Goal: Task Accomplishment & Management: Manage account settings

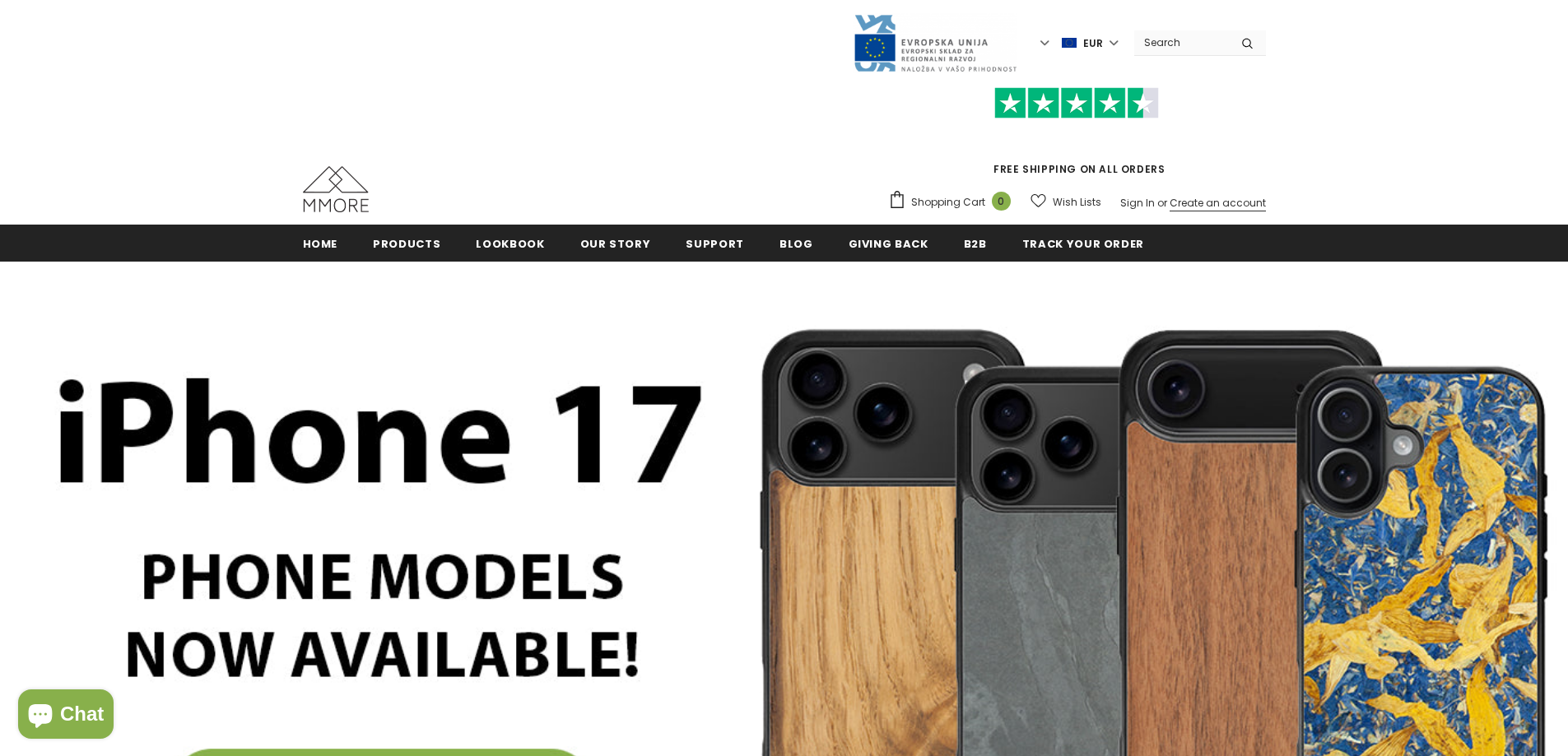
click at [1179, 204] on link "Create an account" at bounding box center [1217, 202] width 96 height 14
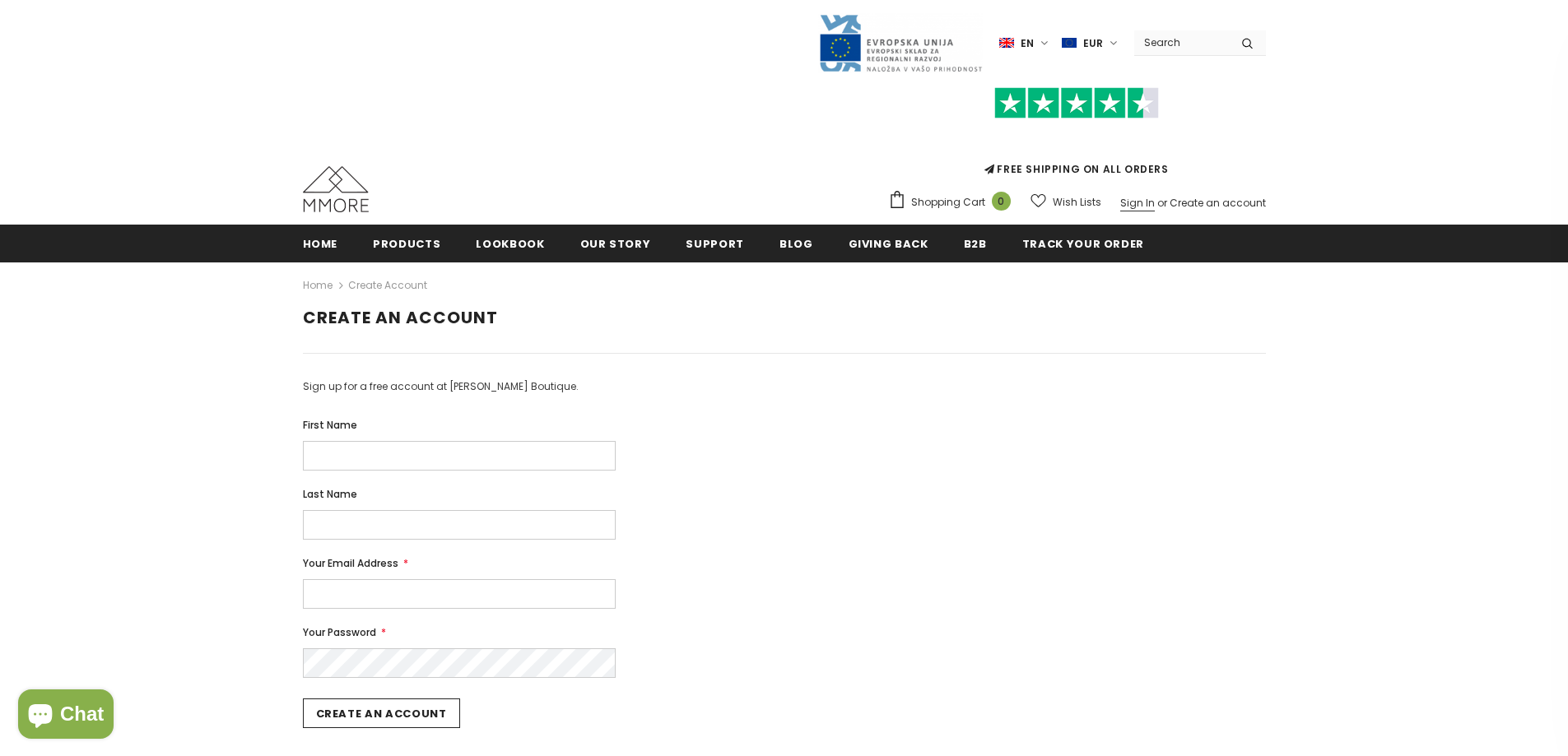
click at [1144, 207] on link "Sign In" at bounding box center [1137, 202] width 34 height 14
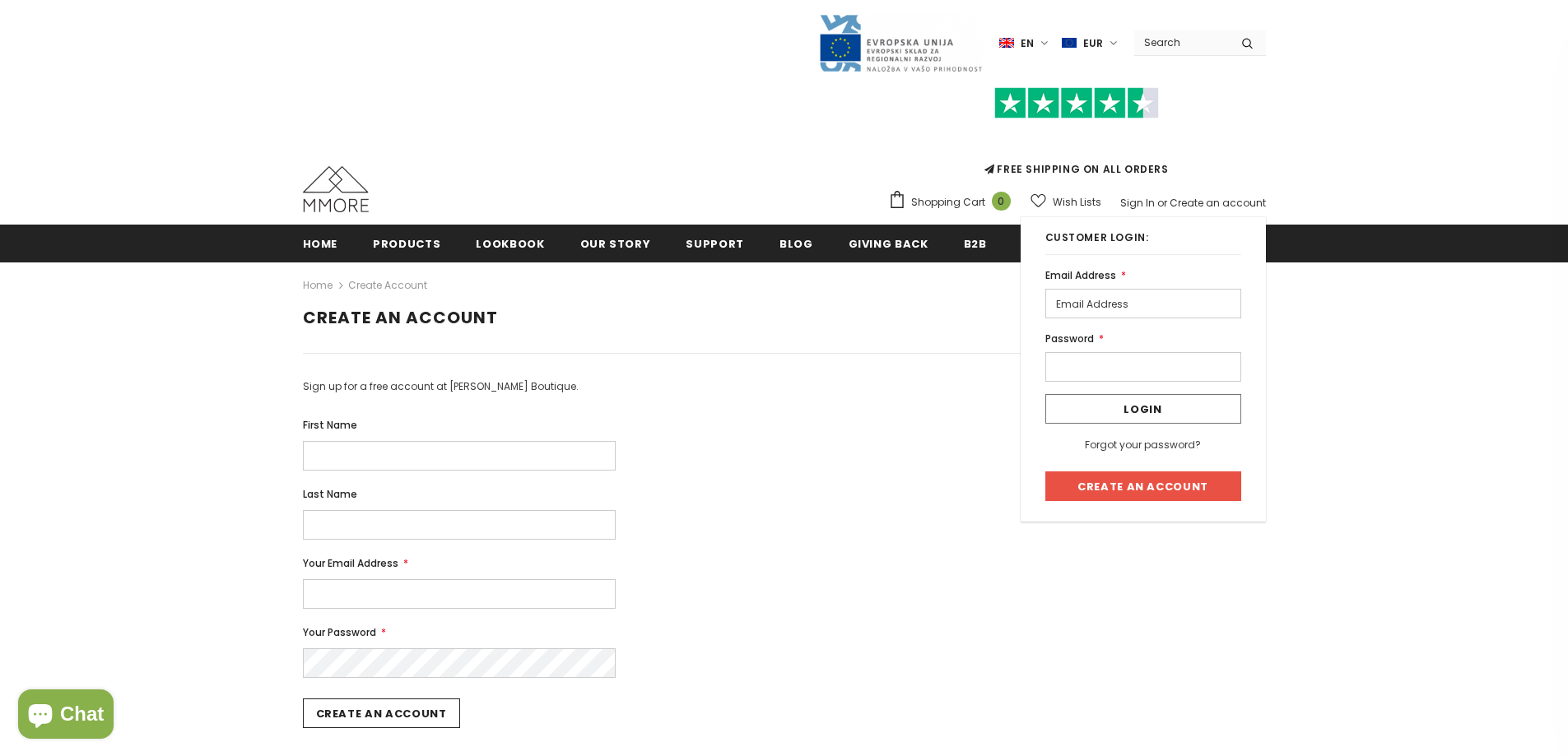
click at [1126, 303] on input "email" at bounding box center [1143, 303] width 195 height 29
click at [1093, 315] on input "email" at bounding box center [1143, 303] width 195 height 29
click at [1090, 312] on input "email" at bounding box center [1143, 303] width 195 height 29
type input "[EMAIL_ADDRESS][DOMAIN_NAME]"
click at [1045, 394] on input "Login" at bounding box center [1143, 408] width 195 height 29
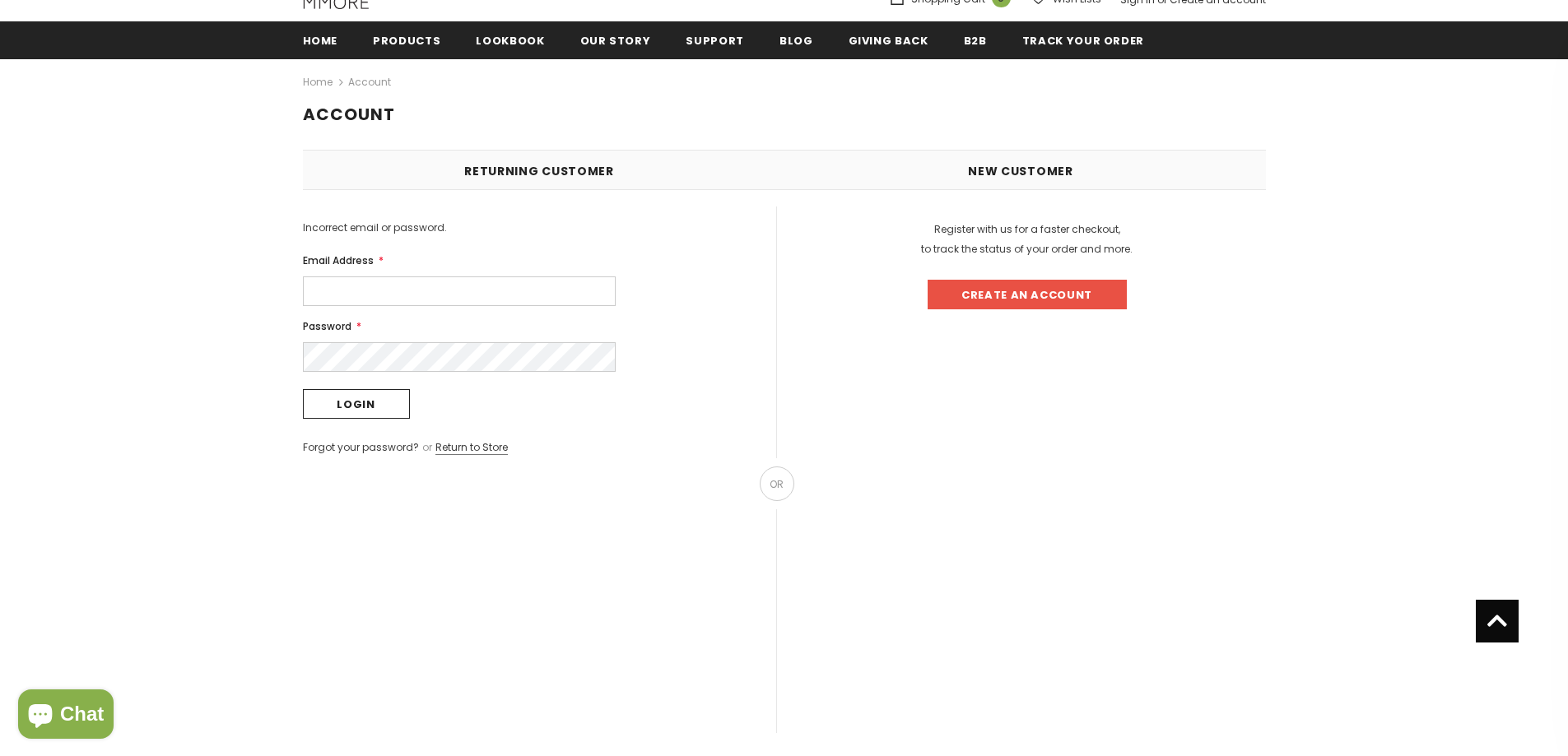
scroll to position [165, 0]
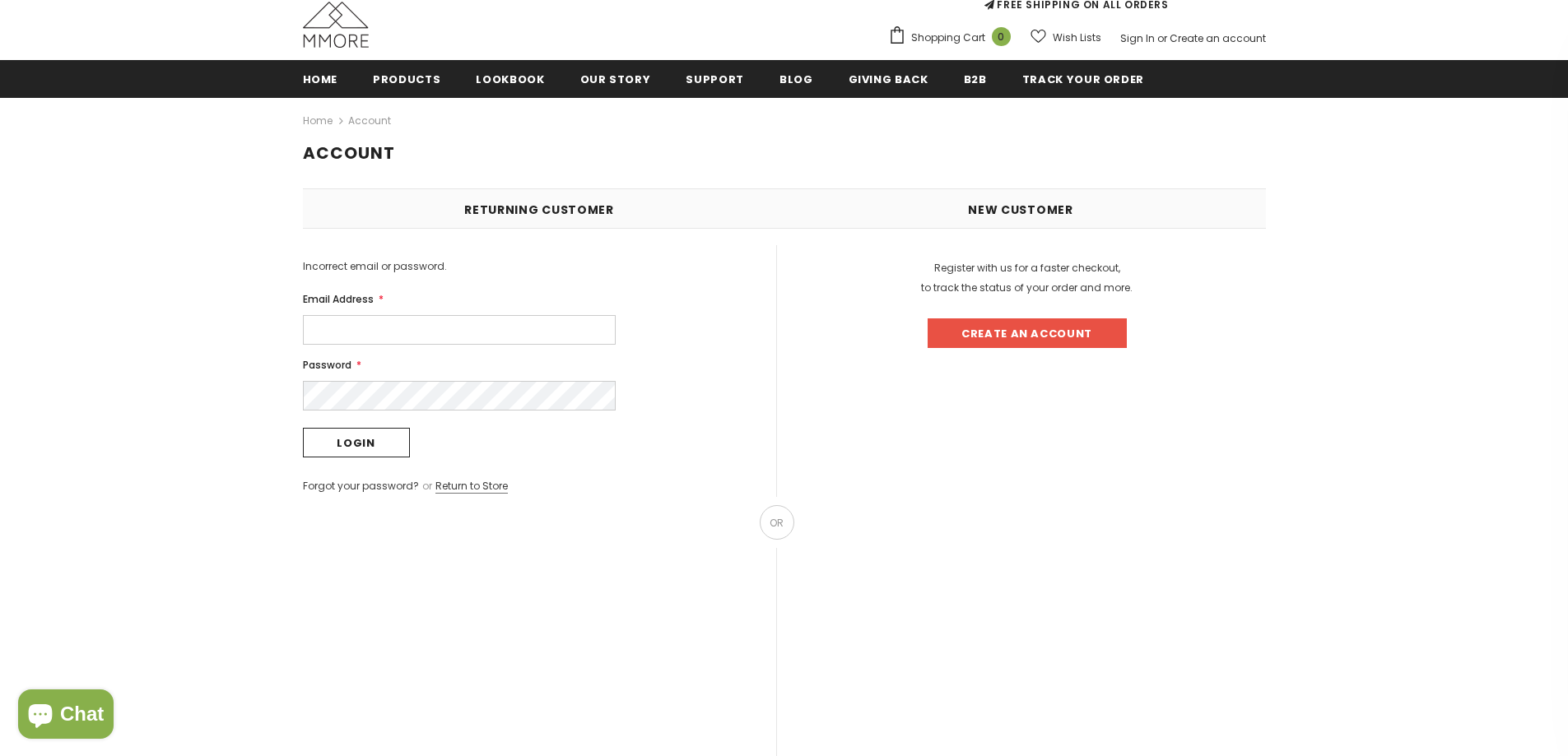
click at [444, 323] on input "Email Address *" at bounding box center [459, 329] width 312 height 29
click at [530, 282] on form "Incorrect email or password. Email Address * Password * Login Forgot your passw…" at bounding box center [540, 499] width 473 height 482
click at [411, 327] on input "Email Address *" at bounding box center [459, 329] width 312 height 29
type input "[EMAIL_ADDRESS][DOMAIN_NAME]"
click at [303, 428] on input "Login" at bounding box center [357, 442] width 107 height 29
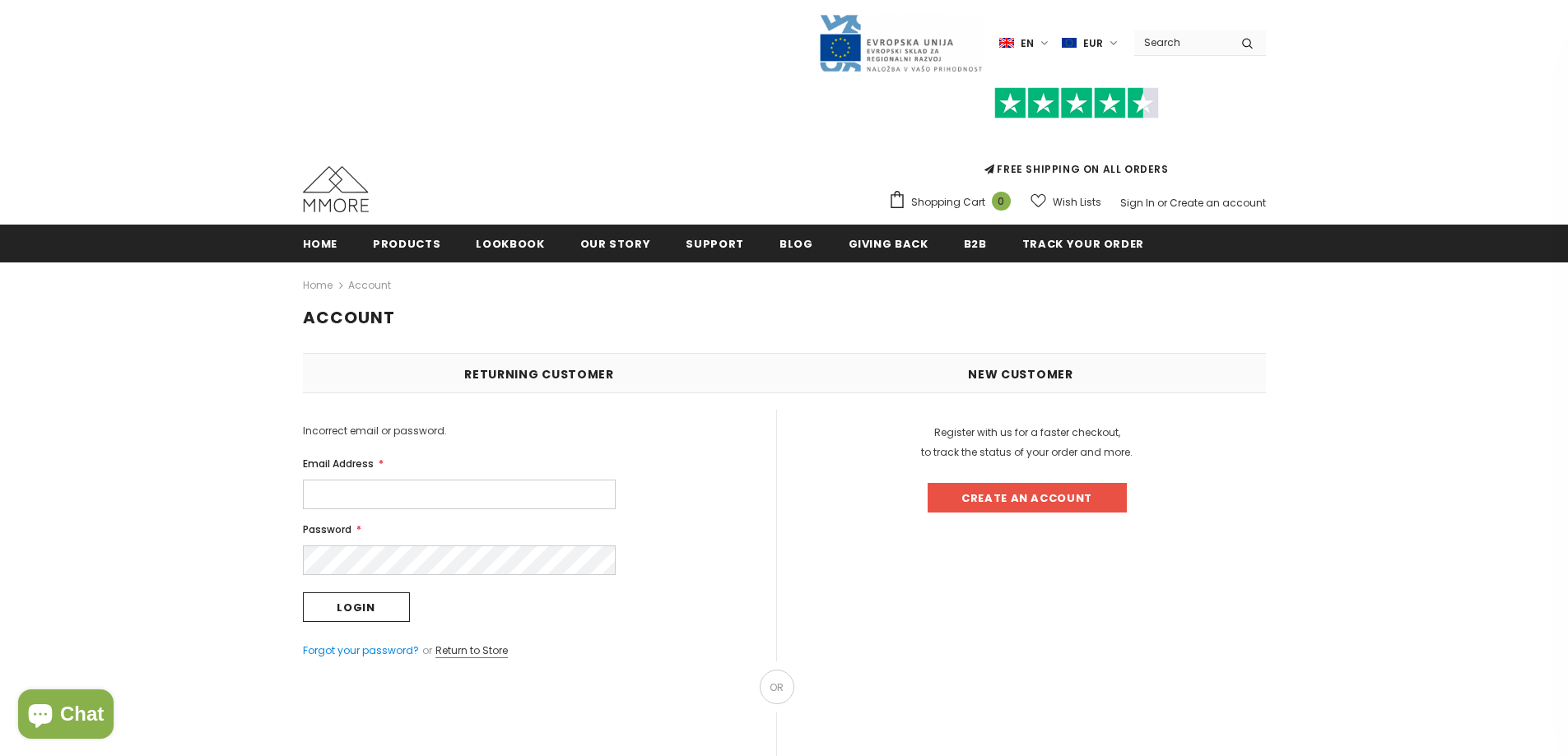
click at [356, 652] on link "Forgot your password?" at bounding box center [361, 650] width 116 height 14
click at [436, 502] on input "Email" at bounding box center [459, 498] width 312 height 29
type input "smitrita1@gmail.com"
click at [303, 530] on input "Submit" at bounding box center [357, 545] width 107 height 29
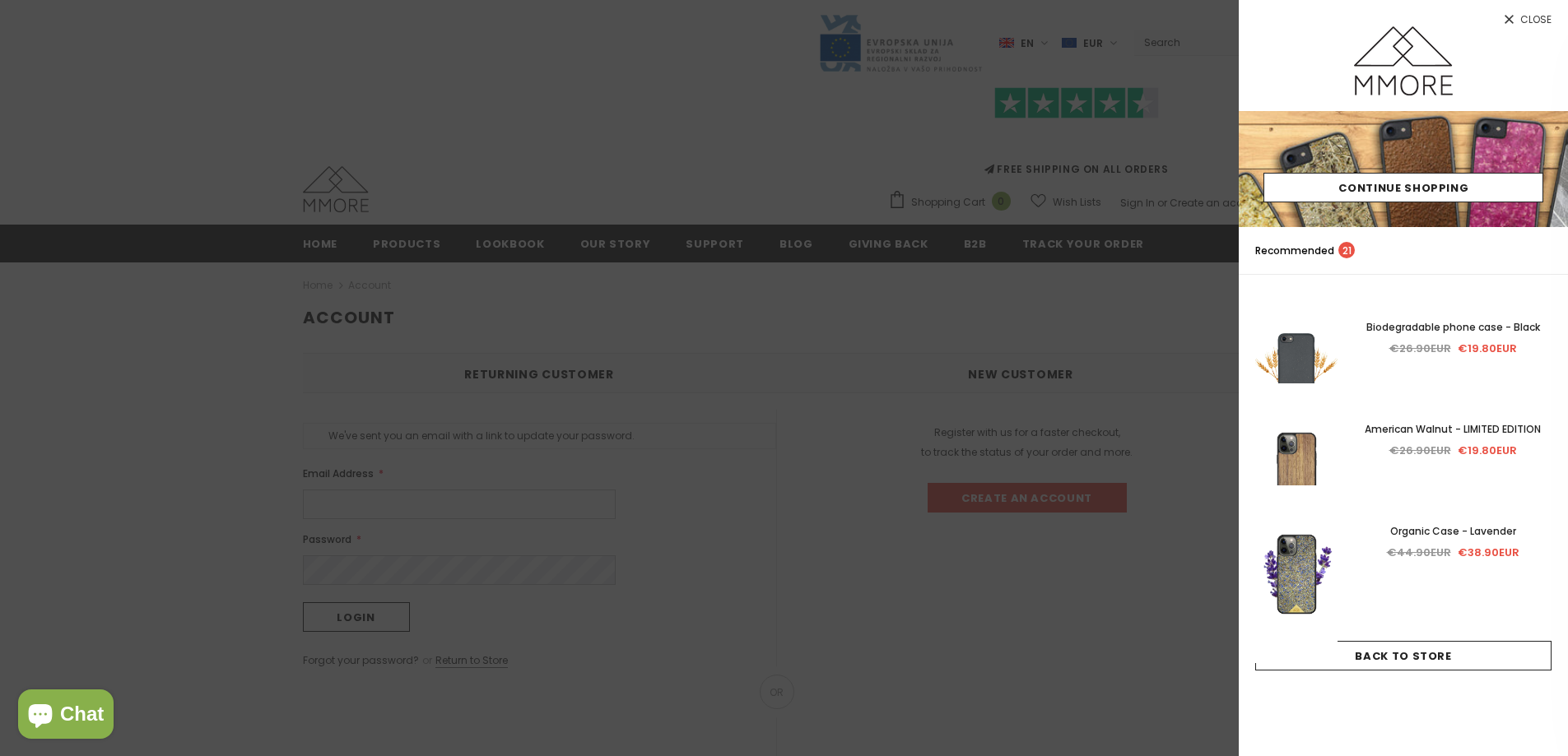
click at [543, 285] on div at bounding box center [784, 378] width 1568 height 756
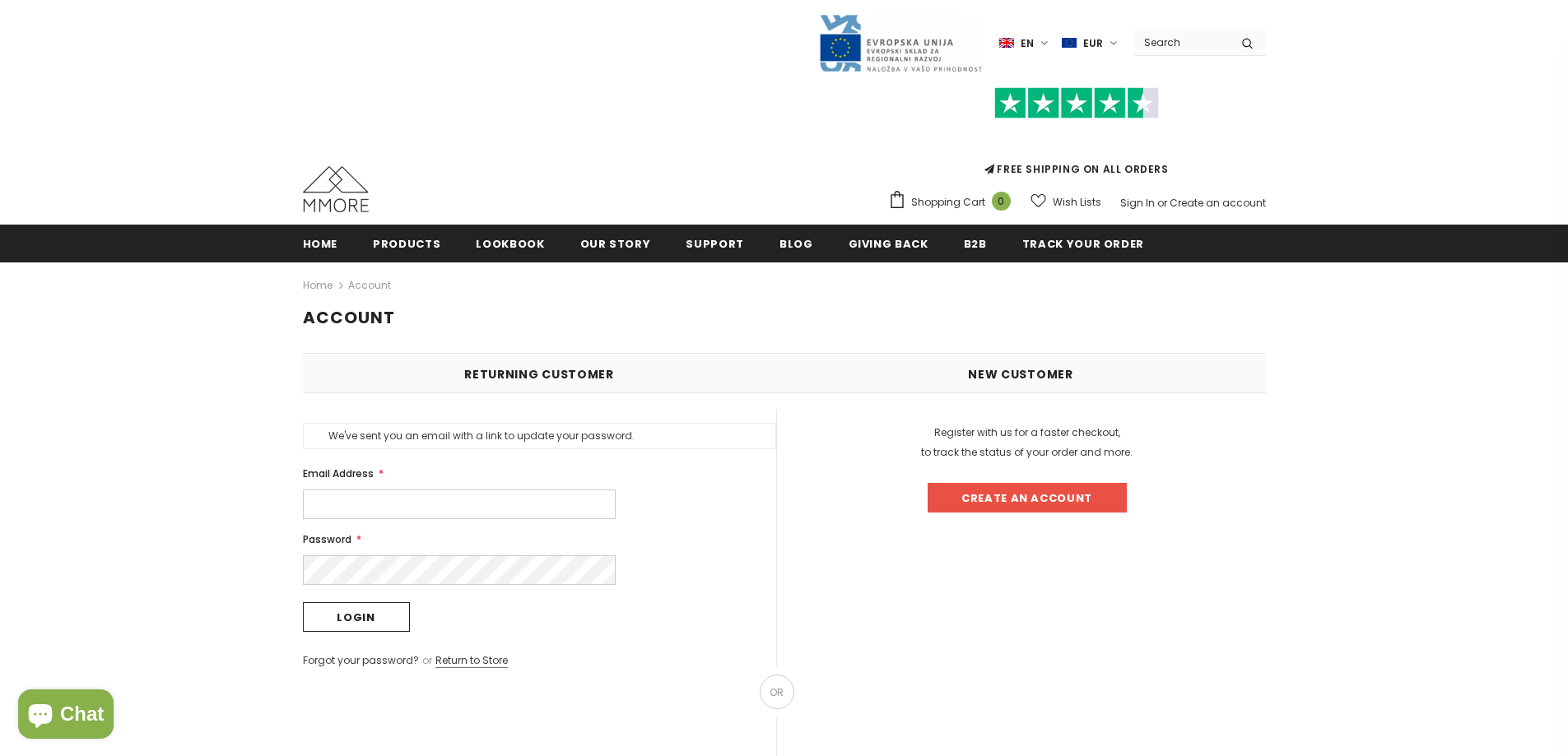
click at [1215, 449] on p "Register with us for a faster checkout, to track the status of your order and m…" at bounding box center [1027, 442] width 477 height 39
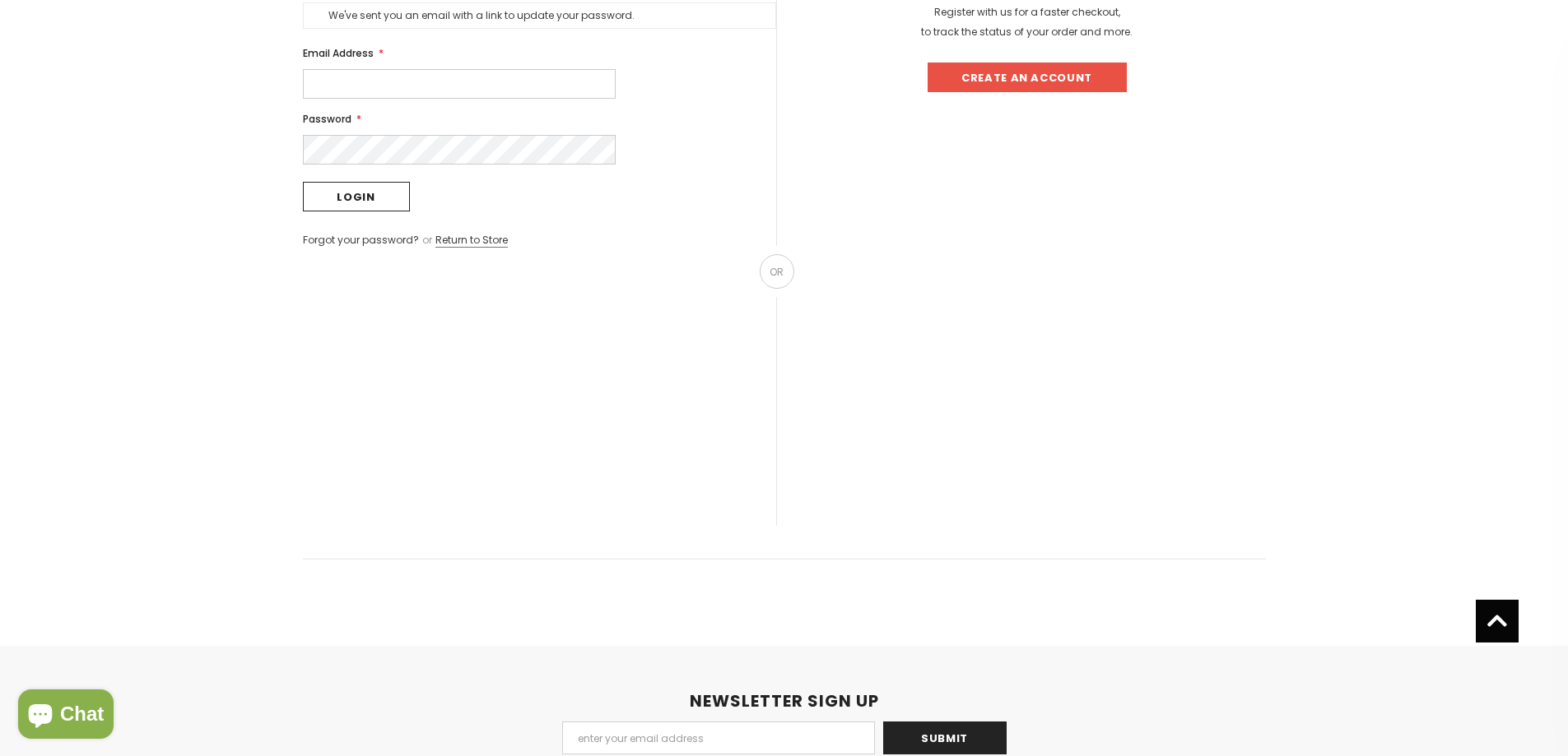
scroll to position [169, 0]
